Goal: Check status

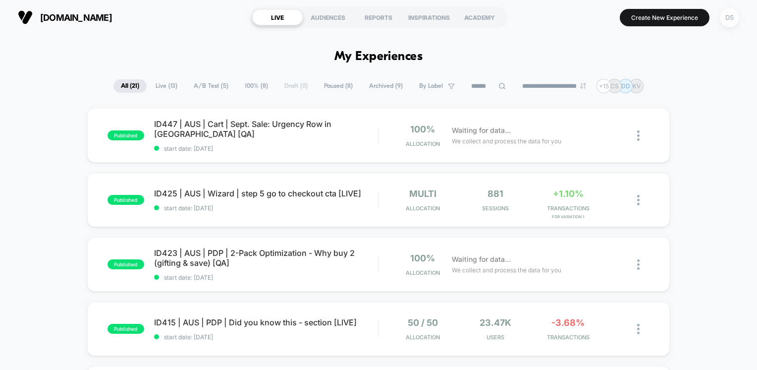
click at [729, 19] on div "DS" at bounding box center [729, 17] width 19 height 19
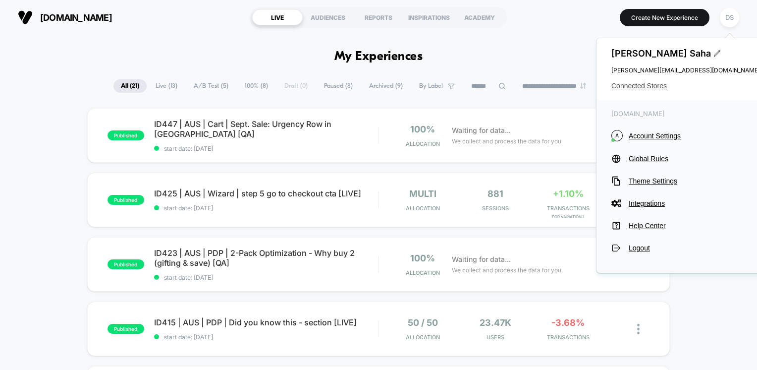
click at [646, 89] on span "Connected Stores" at bounding box center [685, 86] width 149 height 8
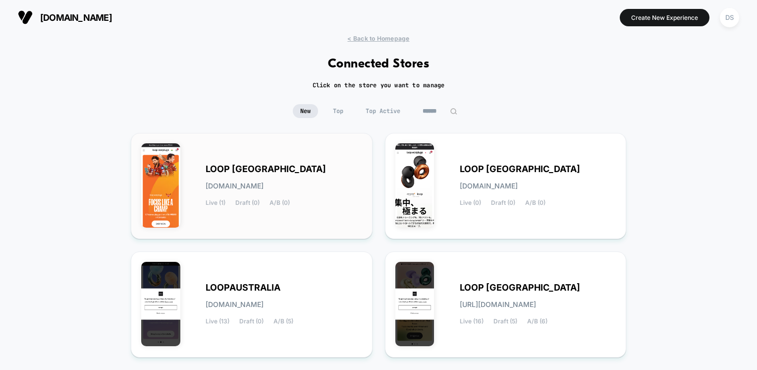
click at [293, 173] on div "LOOP [GEOGRAPHIC_DATA] [DOMAIN_NAME] Live (1) Draft (0) A/B (0)" at bounding box center [284, 185] width 157 height 41
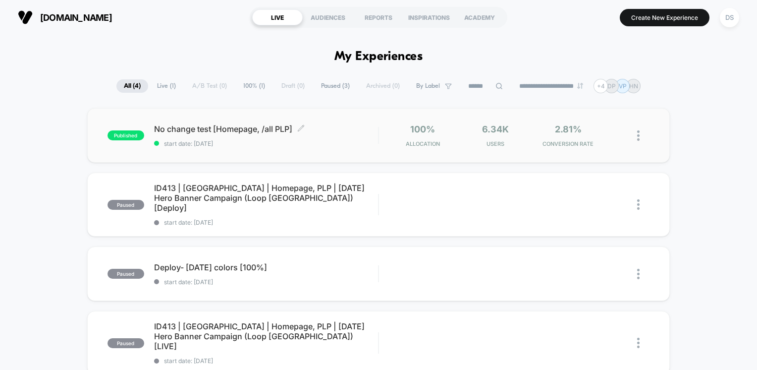
click at [256, 143] on span "start date: [DATE]" at bounding box center [266, 143] width 224 height 7
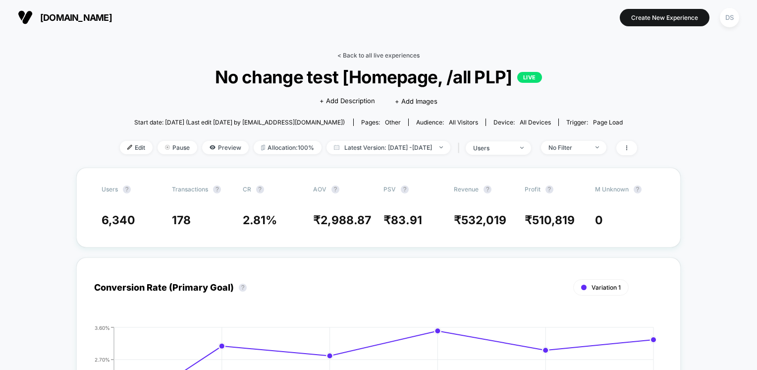
click at [362, 56] on link "< Back to all live experiences" at bounding box center [378, 55] width 82 height 7
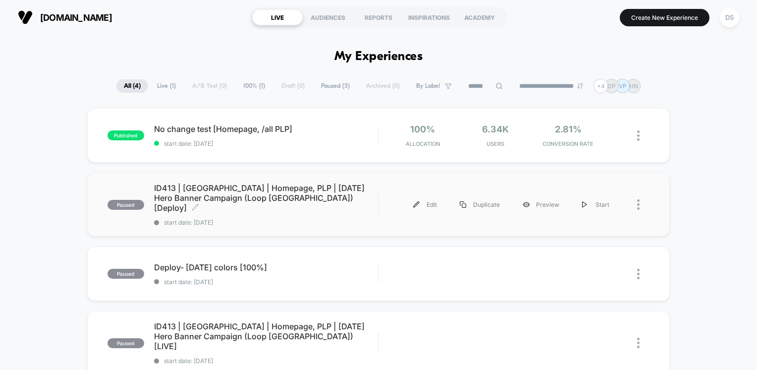
click at [256, 193] on span "ID413 | [GEOGRAPHIC_DATA] | Homepage, PLP | [DATE] Hero Banner Campaign (Loop […" at bounding box center [266, 198] width 224 height 30
